Goal: Task Accomplishment & Management: Manage account settings

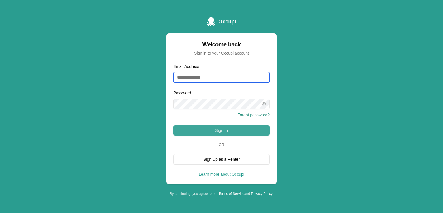
type input "**********"
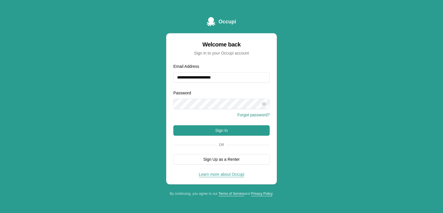
drag, startPoint x: 184, startPoint y: 133, endPoint x: 163, endPoint y: 130, distance: 21.9
click at [184, 132] on button "Sign In" at bounding box center [221, 130] width 96 height 10
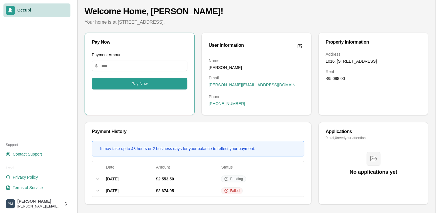
scroll to position [29, 0]
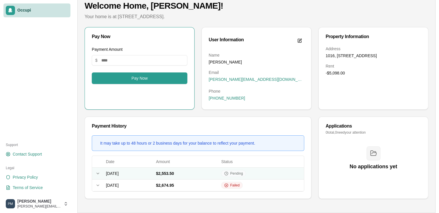
click at [98, 173] on icon at bounding box center [98, 173] width 5 height 5
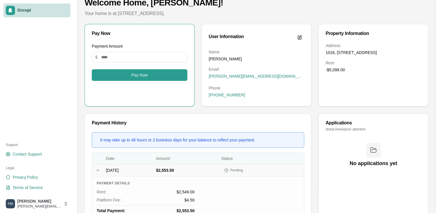
scroll to position [0, 0]
